Goal: Find specific page/section: Find specific page/section

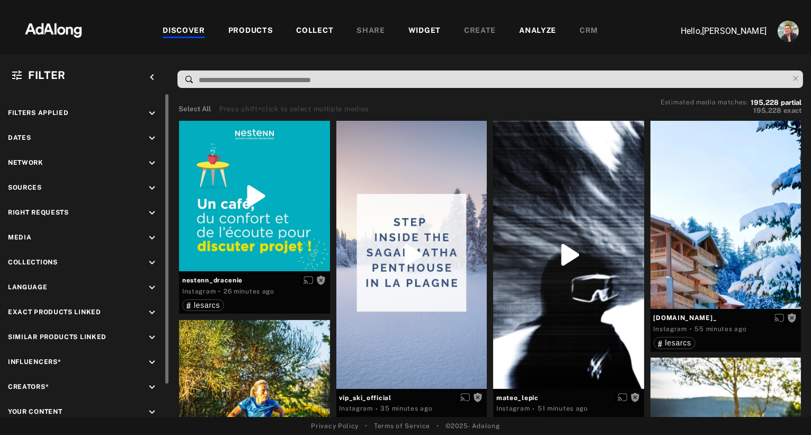
click at [150, 184] on icon "keyboard_arrow_down" at bounding box center [152, 188] width 12 height 12
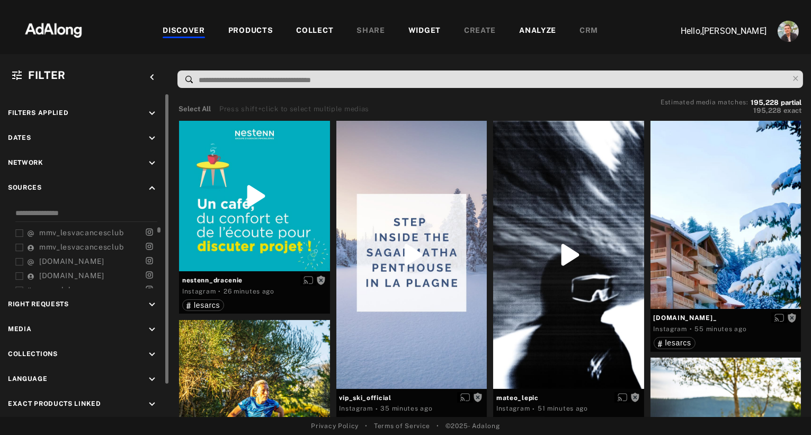
click at [22, 229] on icon at bounding box center [19, 233] width 8 height 8
click at [21, 244] on icon at bounding box center [19, 248] width 8 height 8
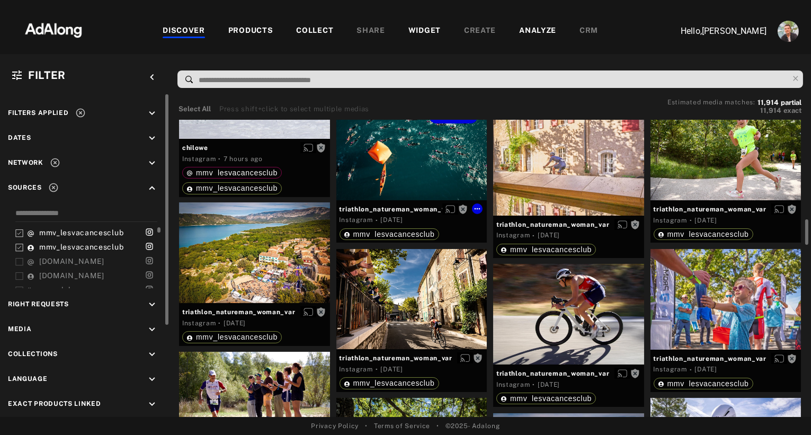
scroll to position [971, 0]
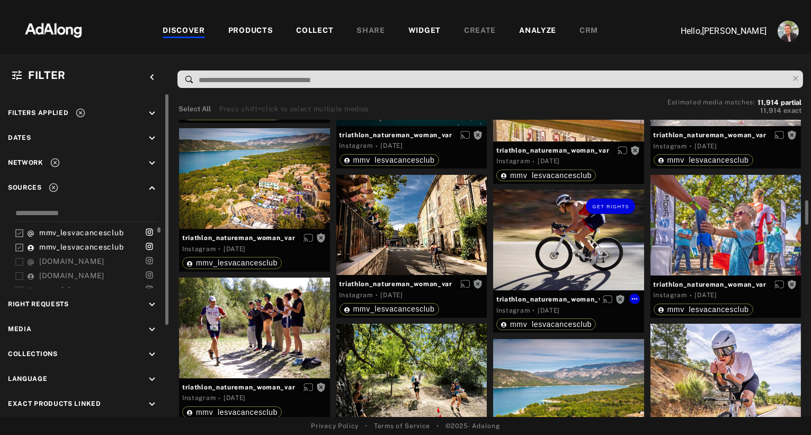
click at [564, 239] on div "Get rights" at bounding box center [568, 240] width 151 height 101
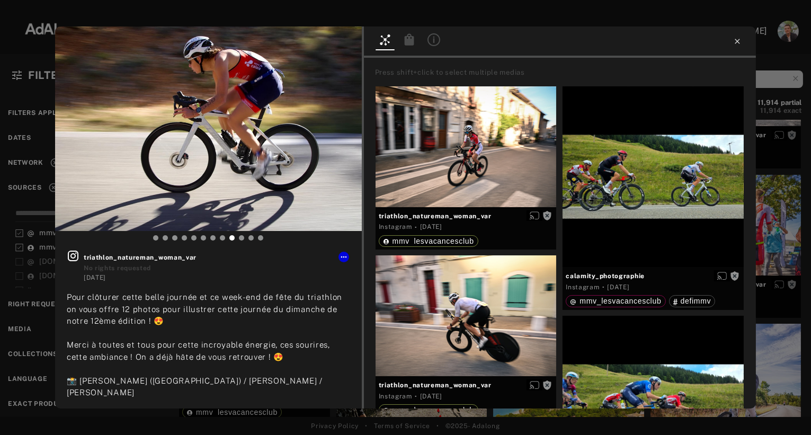
click at [738, 40] on icon at bounding box center [737, 41] width 5 height 5
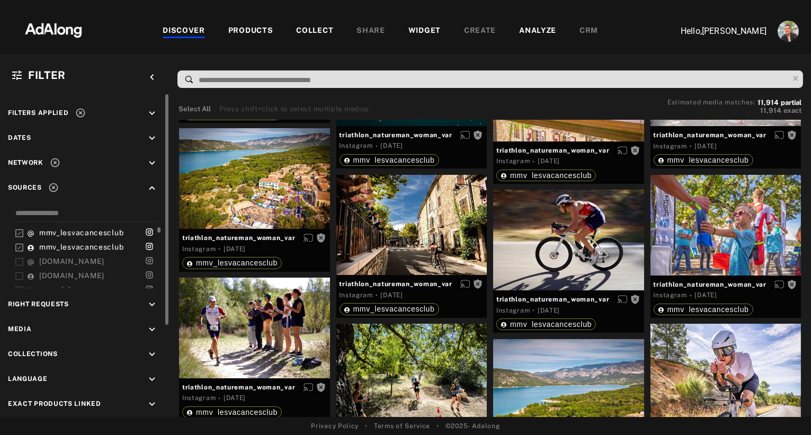
click at [250, 28] on div "PRODUCTS" at bounding box center [250, 31] width 45 height 13
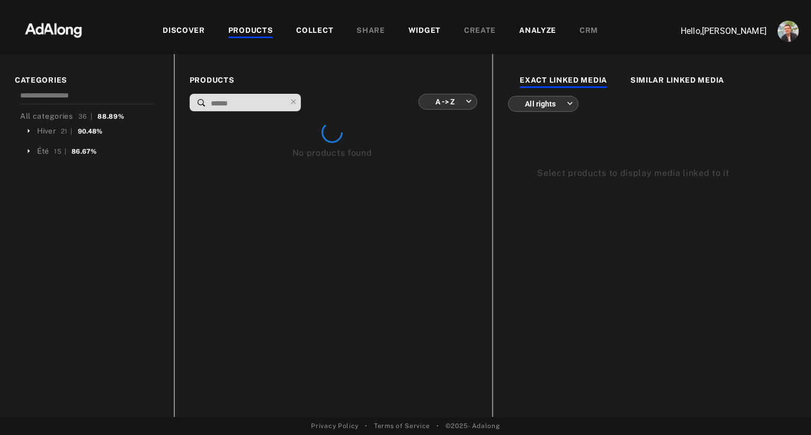
click at [437, 105] on body "DISCOVER PRODUCTS COLLECT SHARE WIDGET CREATE ANALYZE CRM Hello, [PERSON_NAME] …" at bounding box center [405, 217] width 811 height 435
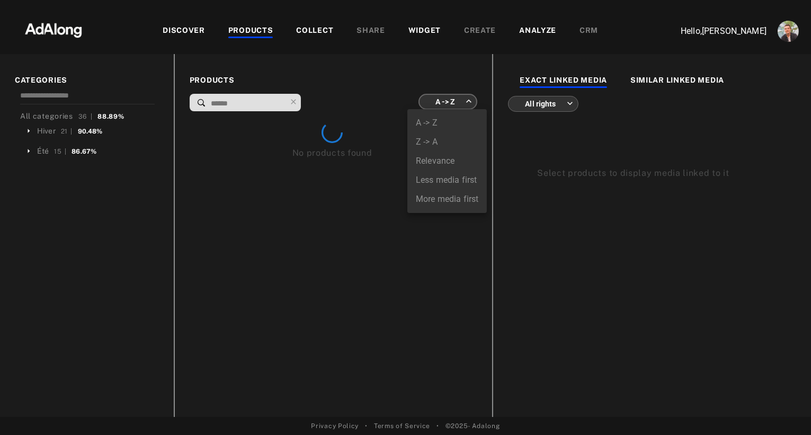
click at [427, 193] on li "More media first" at bounding box center [446, 199] width 79 height 19
type input "**********"
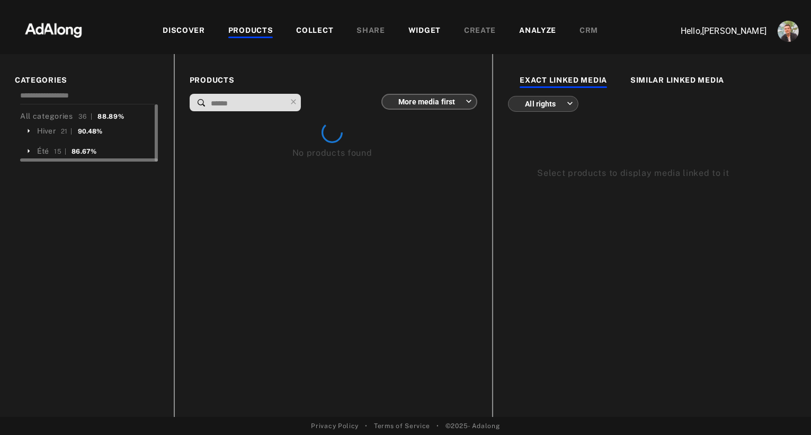
click at [30, 128] on icon at bounding box center [29, 131] width 10 height 10
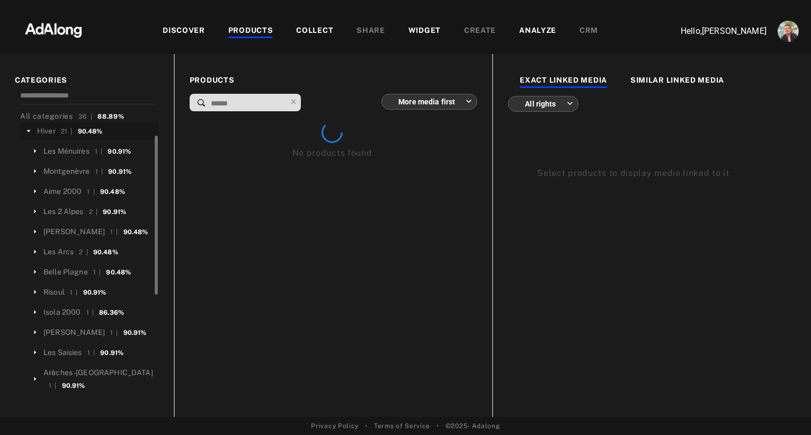
scroll to position [17, 0]
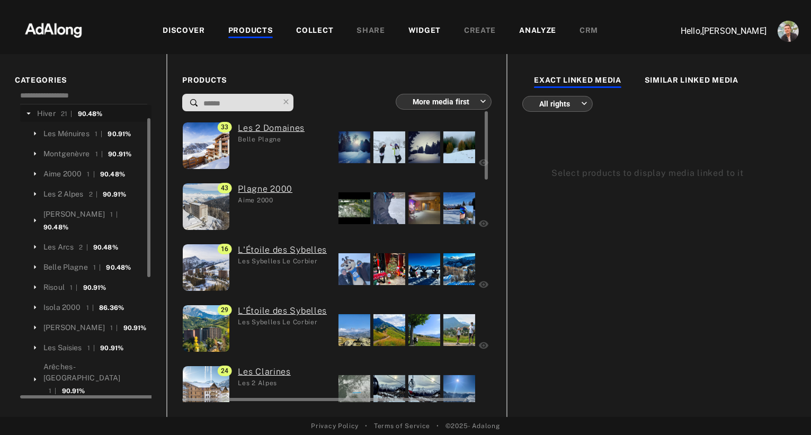
click at [339, 143] on div at bounding box center [355, 147] width 32 height 32
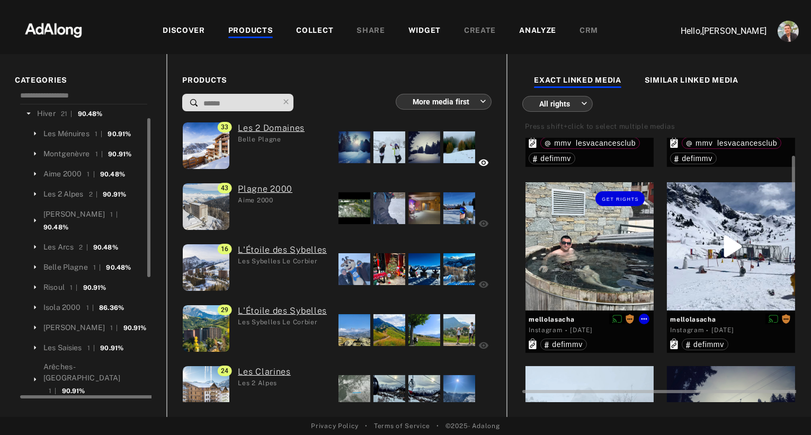
scroll to position [191, 0]
